Goal: Task Accomplishment & Management: Complete application form

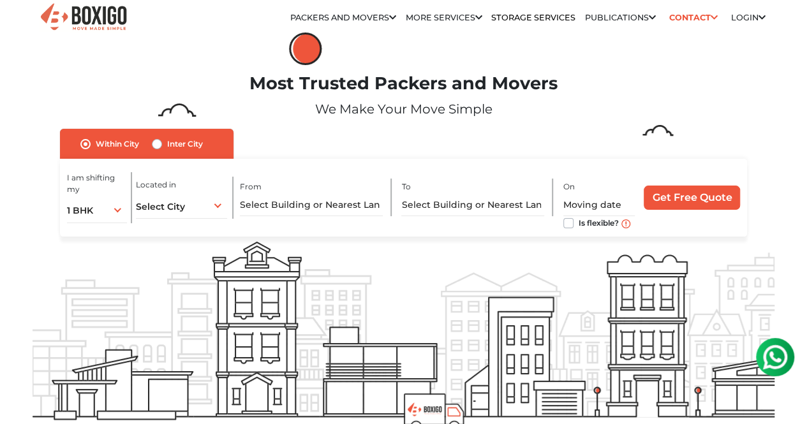
click at [672, 72] on div "Most Trusted Packers and Movers We Make Your Move Simple" at bounding box center [404, 89] width 762 height 78
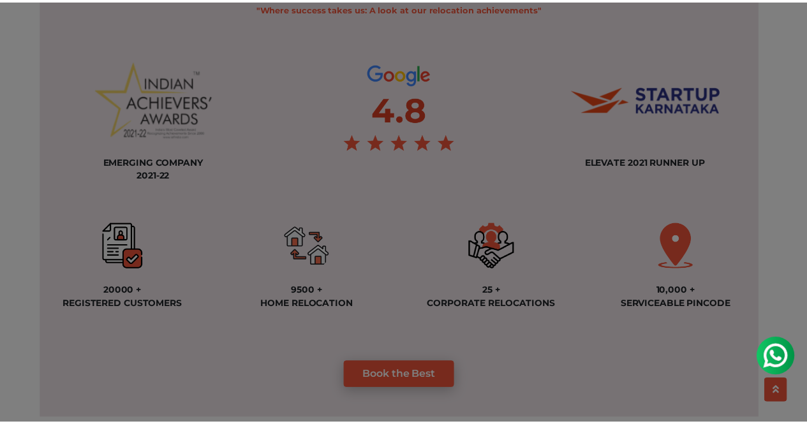
scroll to position [1148, 0]
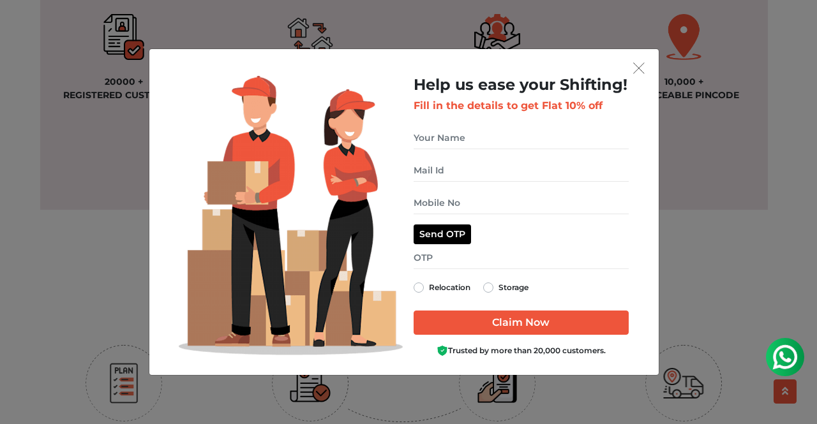
click at [429, 288] on label "Relocation" at bounding box center [449, 287] width 41 height 15
click at [418, 288] on input "Relocation" at bounding box center [418, 286] width 10 height 13
radio input "true"
click at [498, 290] on label "Storage" at bounding box center [513, 287] width 30 height 15
click at [487, 290] on input "Storage" at bounding box center [488, 286] width 10 height 13
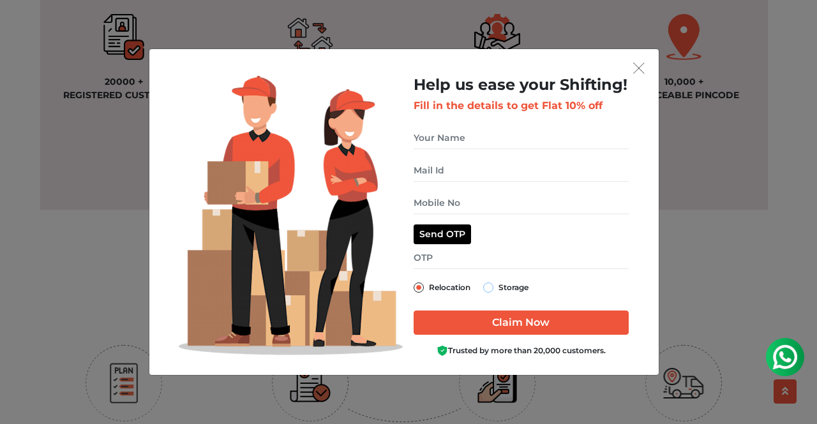
radio input "true"
click at [429, 290] on label "Relocation" at bounding box center [449, 287] width 41 height 15
click at [417, 290] on input "Relocation" at bounding box center [418, 286] width 10 height 13
radio input "true"
click at [635, 70] on img "get free quote dialog" at bounding box center [638, 68] width 11 height 11
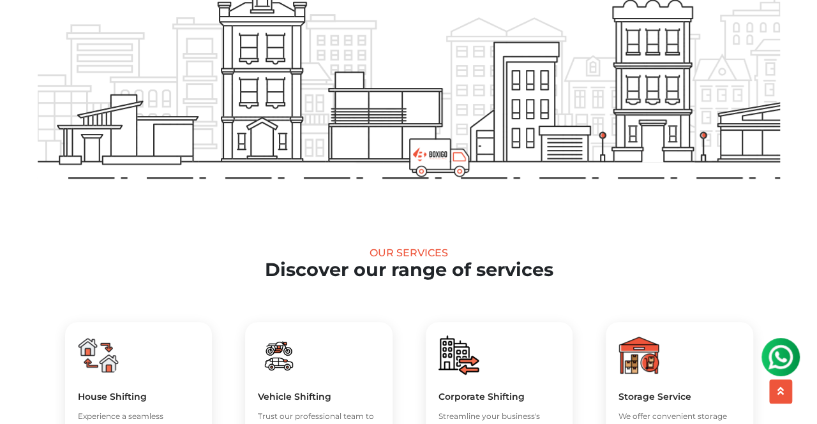
scroll to position [0, 0]
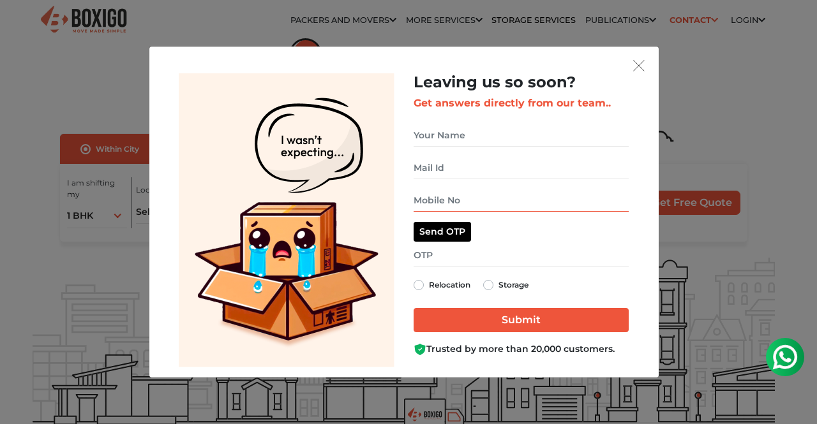
click at [464, 198] on input "get free quote dialog" at bounding box center [520, 200] width 215 height 22
